Goal: Task Accomplishment & Management: Use online tool/utility

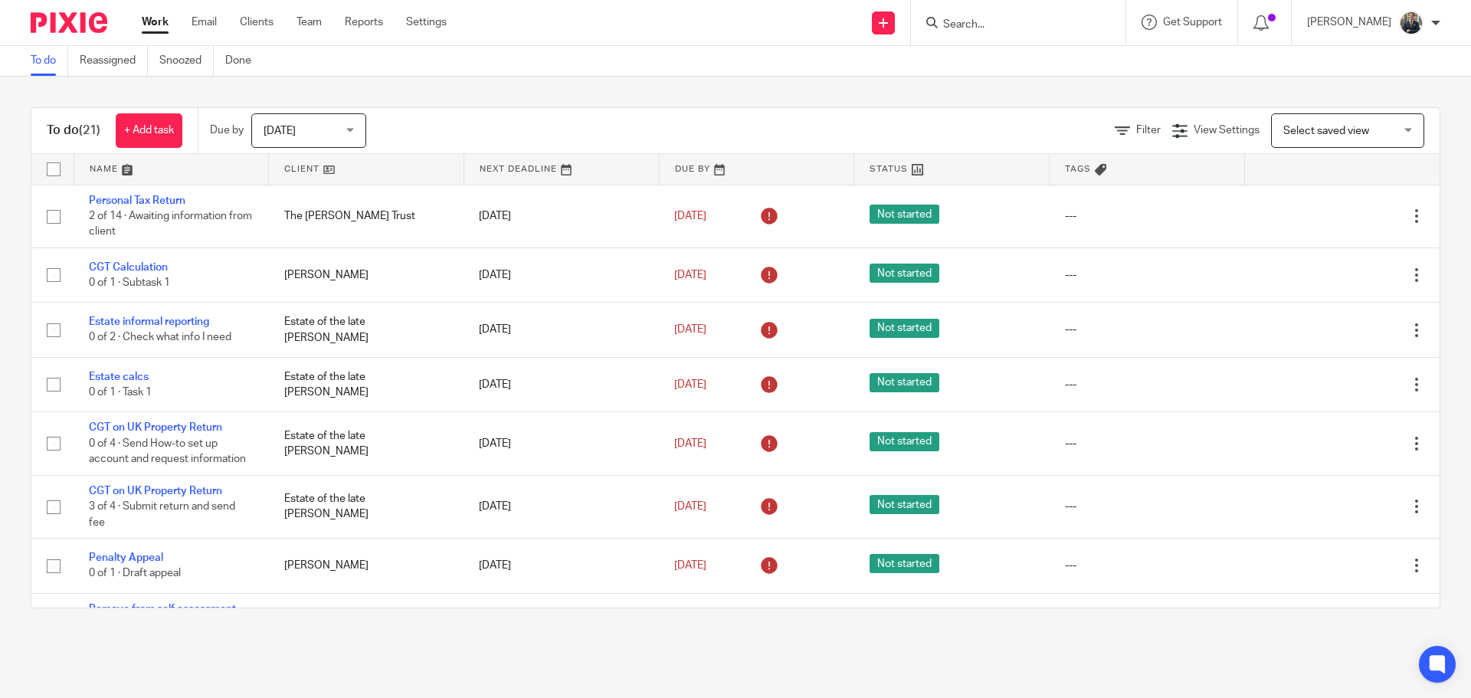
click at [984, 25] on input "Search" at bounding box center [1011, 25] width 138 height 14
type input "[PERSON_NAME]"
click at [1053, 62] on link at bounding box center [1041, 59] width 205 height 23
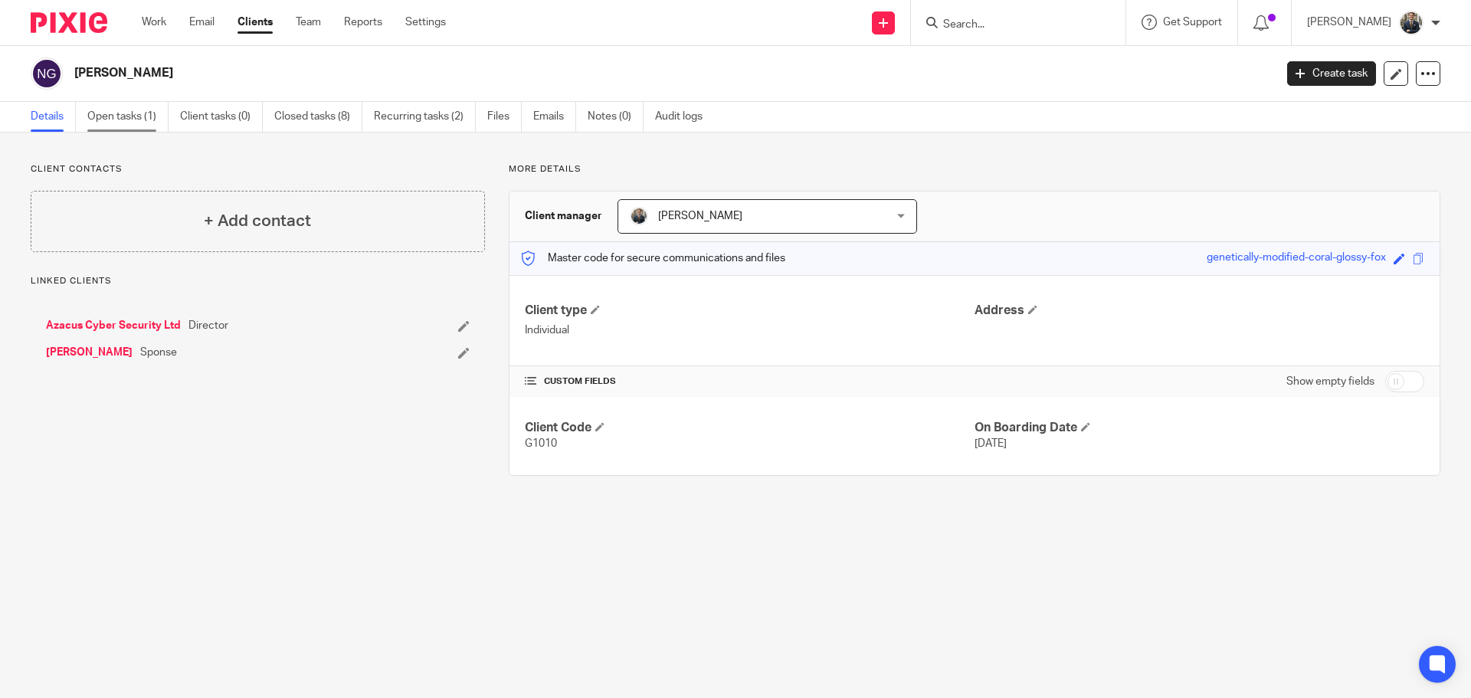
click at [98, 121] on link "Open tasks (1)" at bounding box center [127, 117] width 81 height 30
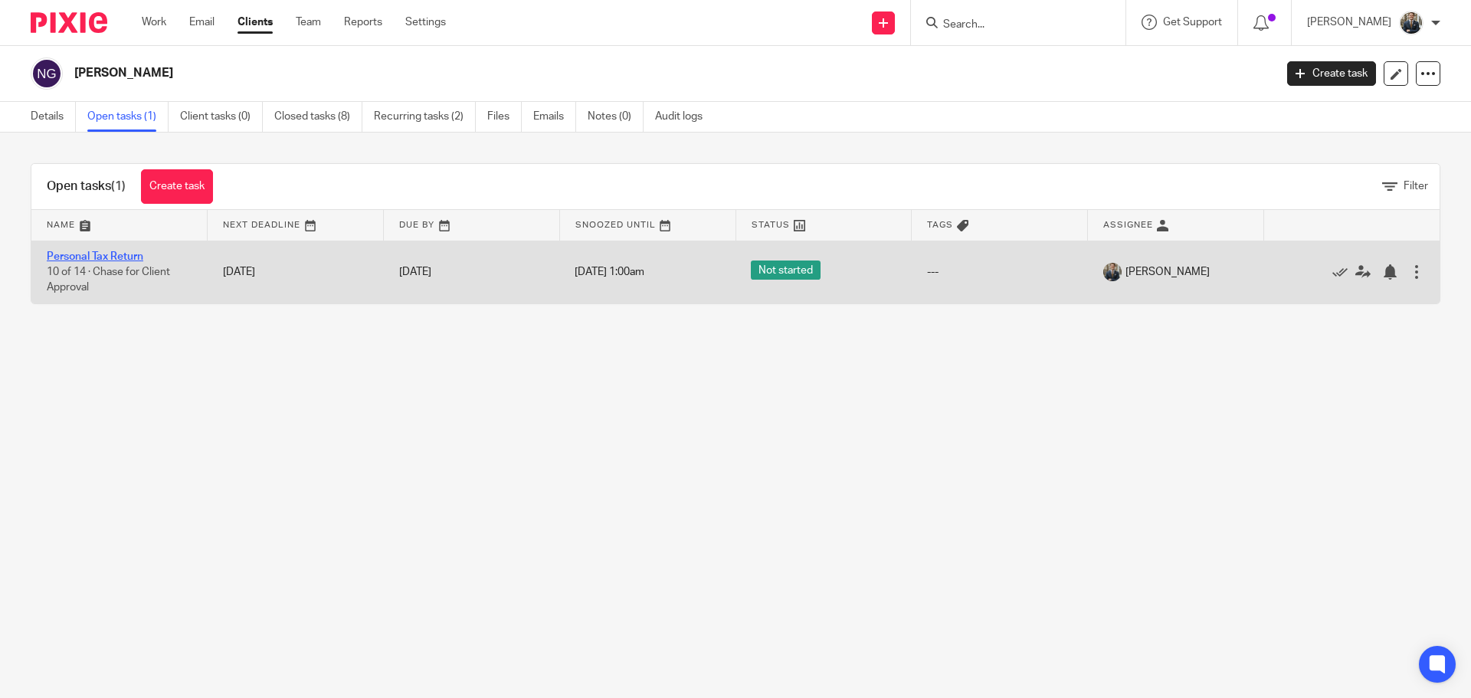
click at [135, 252] on link "Personal Tax Return" at bounding box center [95, 256] width 97 height 11
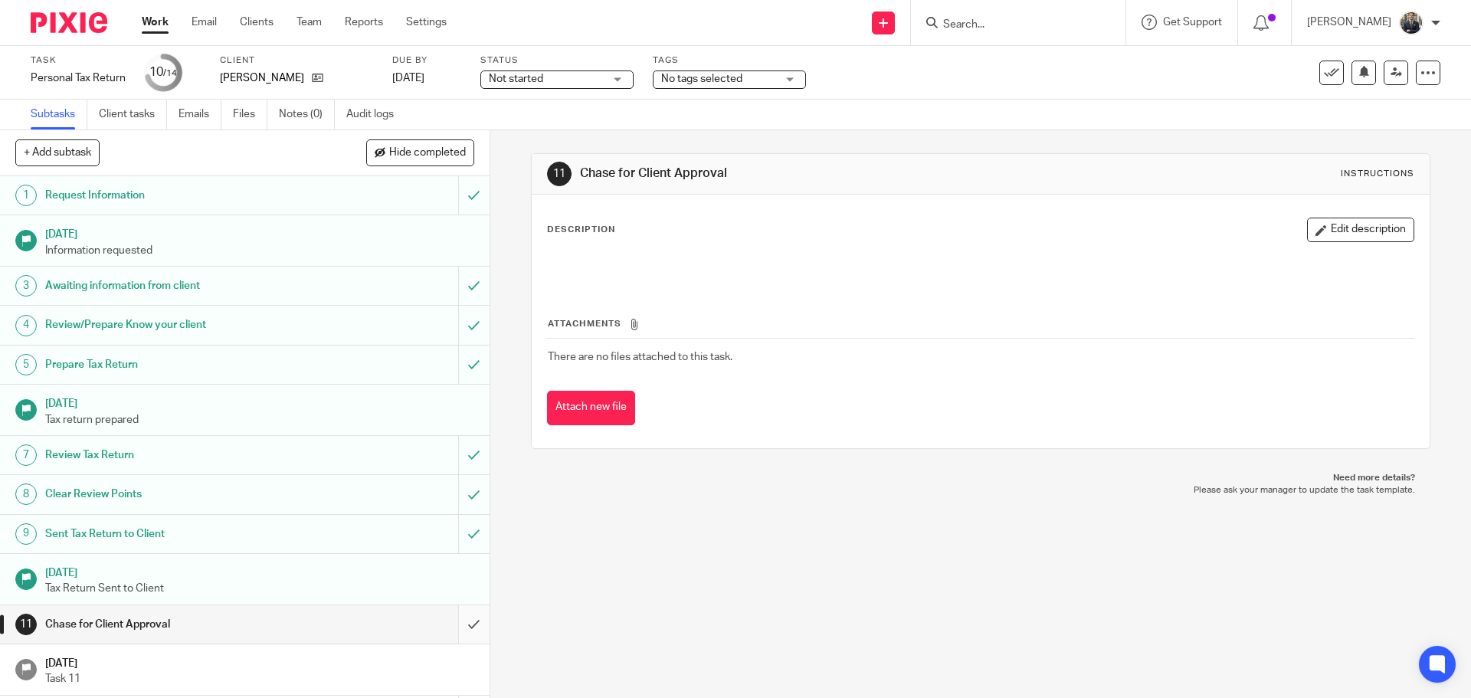
scroll to position [76, 0]
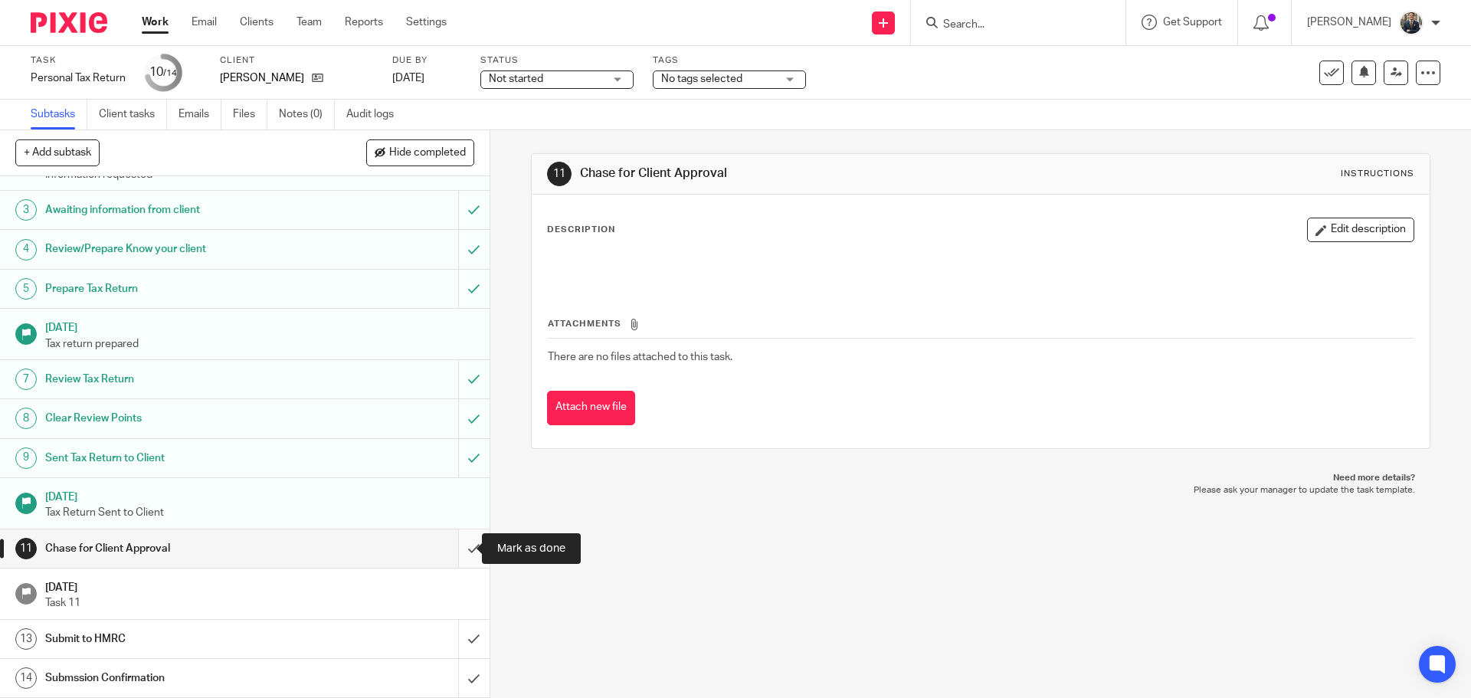
click at [454, 555] on input "submit" at bounding box center [245, 548] width 490 height 38
click at [461, 631] on input "submit" at bounding box center [245, 639] width 490 height 38
click at [464, 667] on input "submit" at bounding box center [245, 678] width 490 height 38
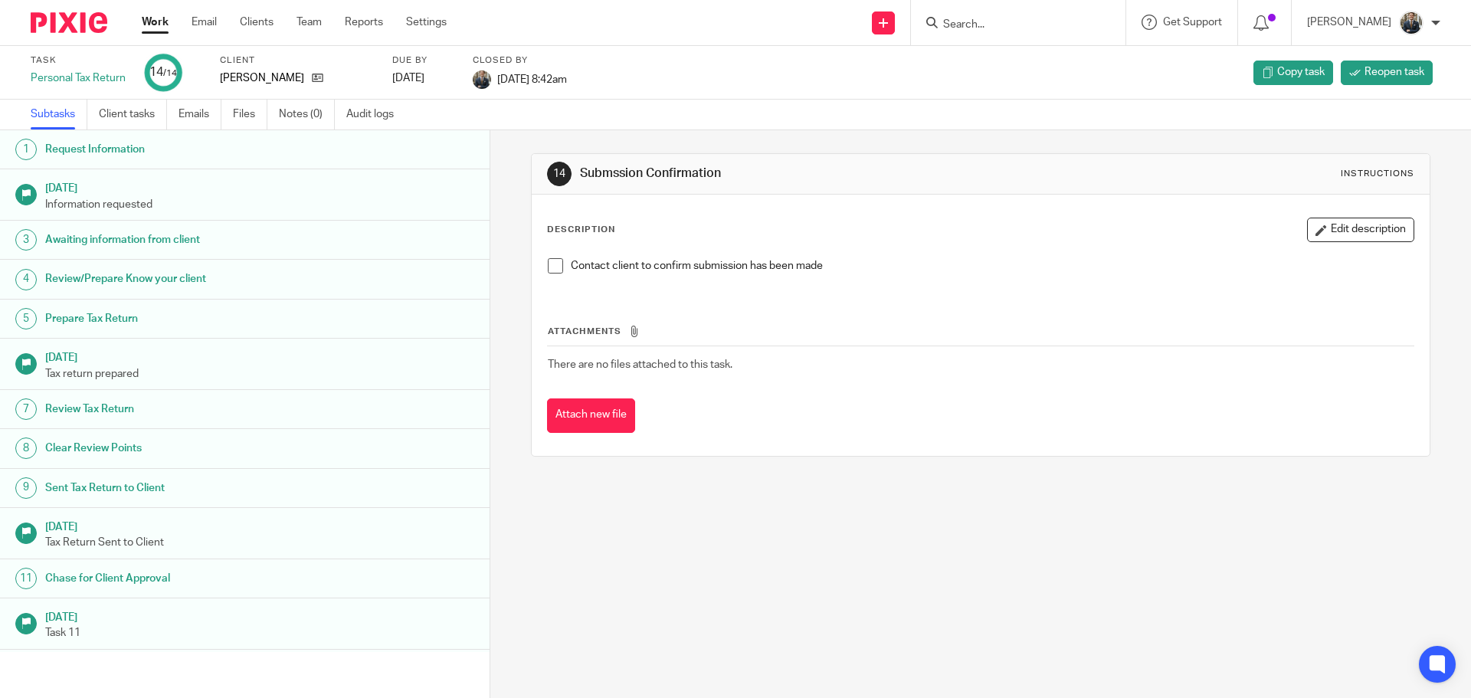
click at [51, 25] on img at bounding box center [69, 22] width 77 height 21
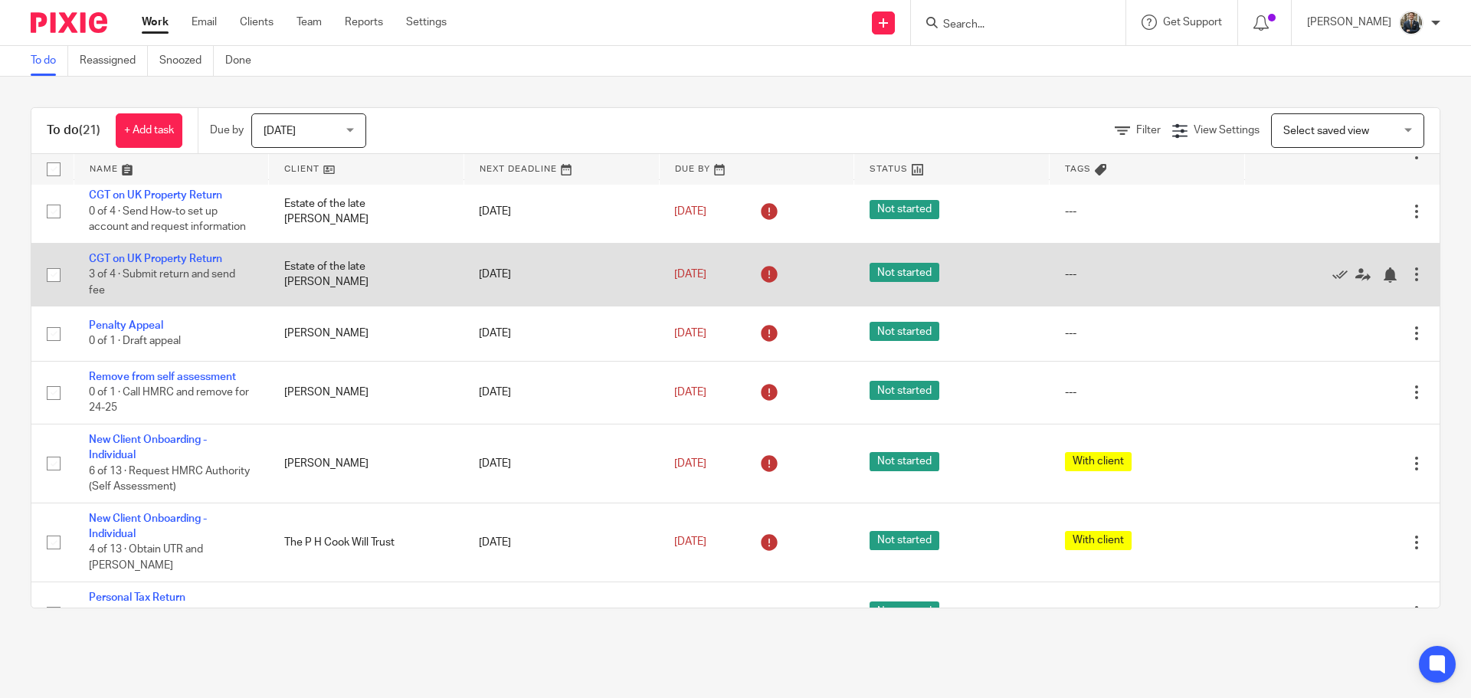
scroll to position [230, 0]
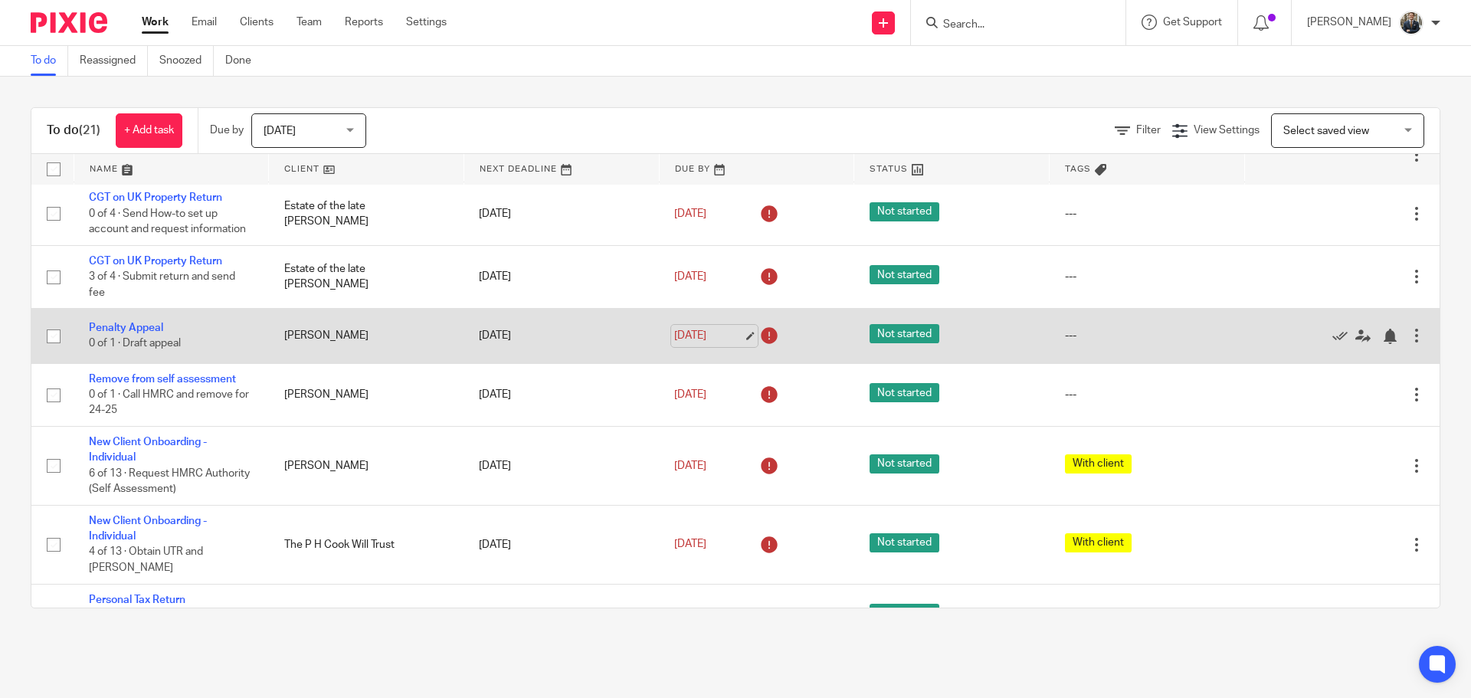
click at [736, 338] on link "10 Aug 2025" at bounding box center [708, 336] width 69 height 16
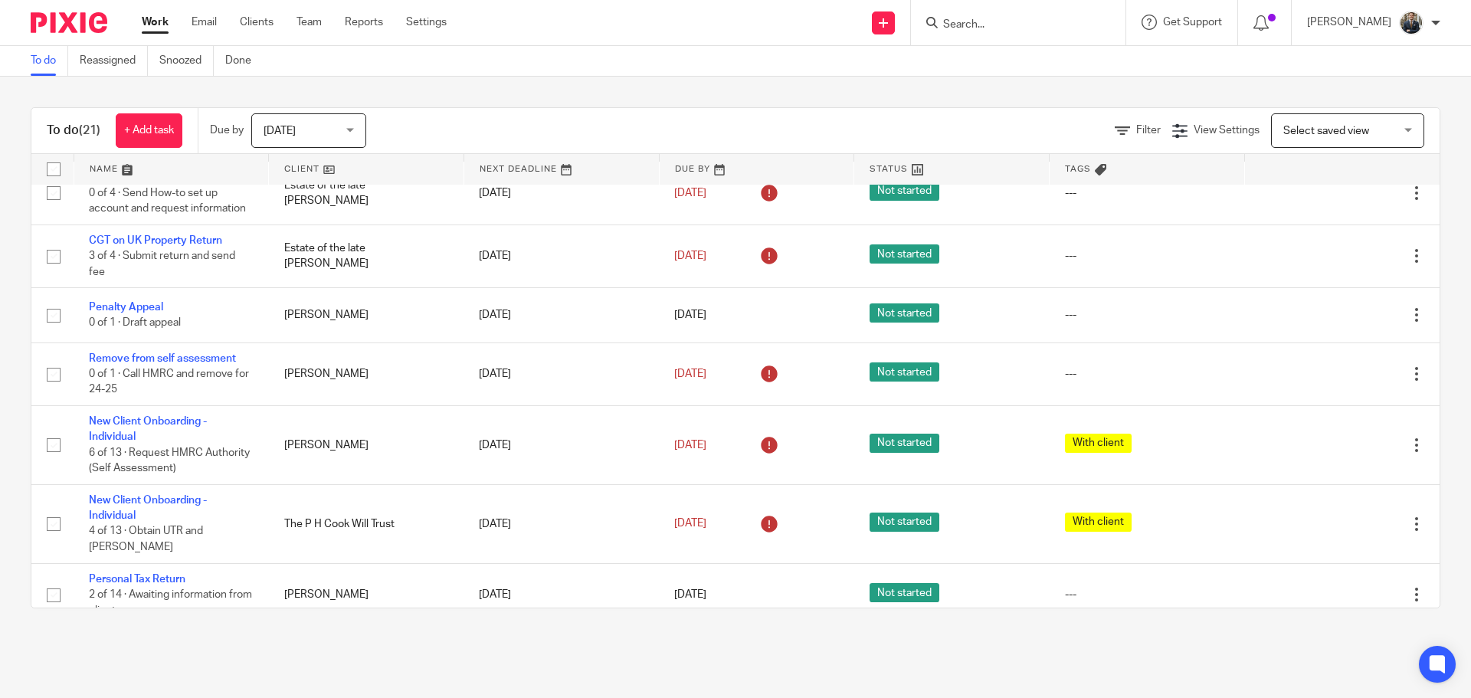
scroll to position [255, 0]
